Goal: Book appointment/travel/reservation

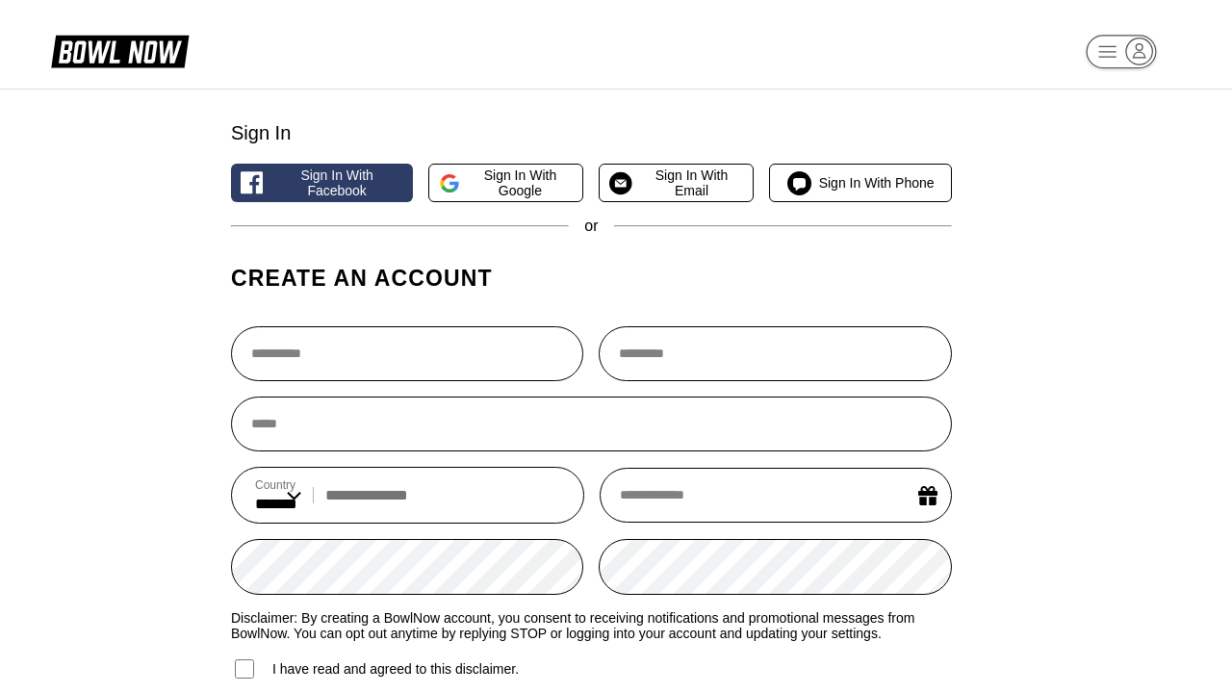
select select "**"
click at [676, 186] on span "Sign in with Email" at bounding box center [692, 182] width 104 height 31
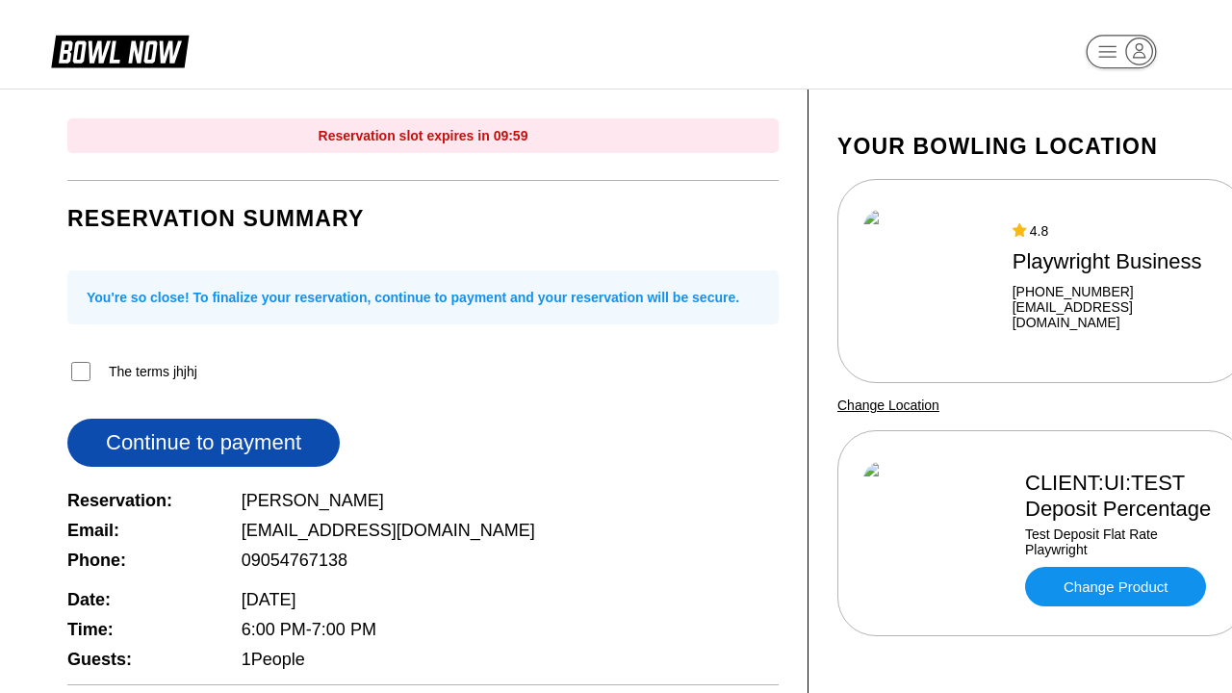
click at [203, 447] on button "Continue to payment" at bounding box center [203, 443] width 272 height 48
